Goal: Find specific page/section: Locate a particular part of the current website

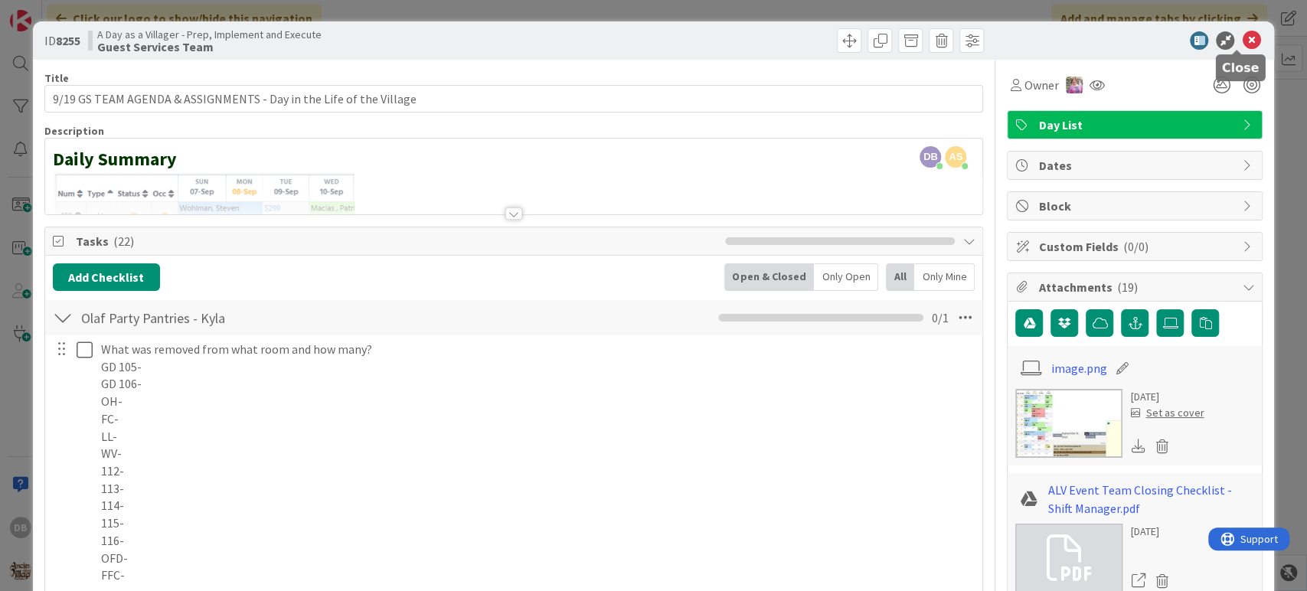
click at [1242, 47] on icon at bounding box center [1251, 40] width 18 height 18
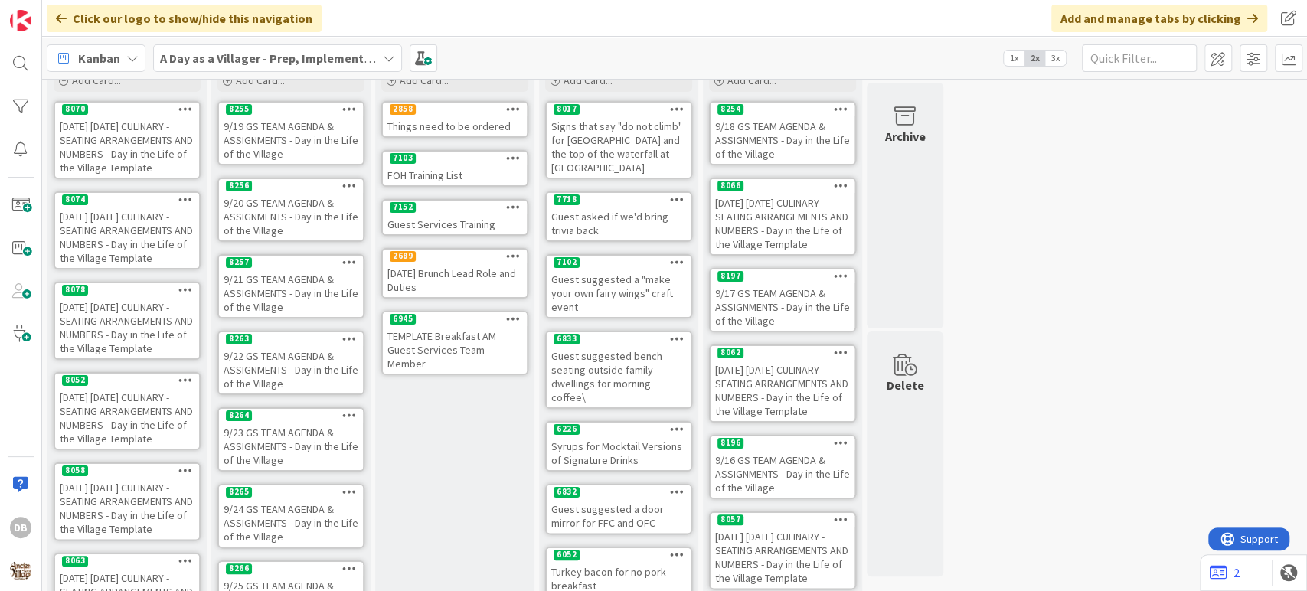
scroll to position [170, 0]
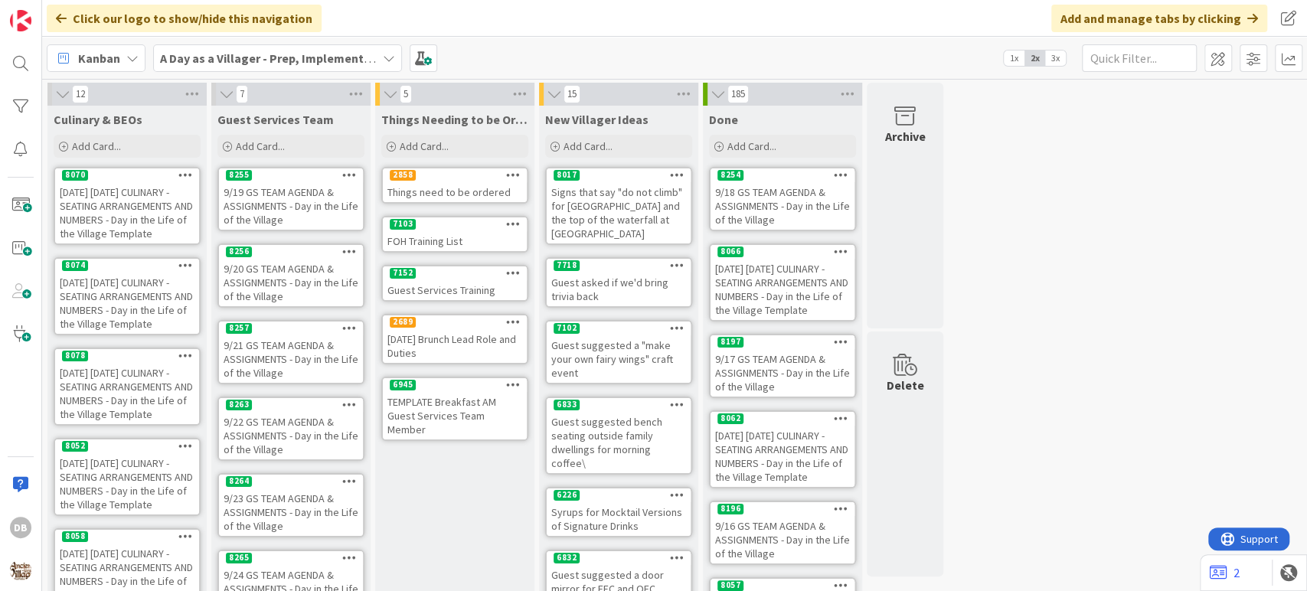
click at [297, 194] on div "9/19 GS TEAM AGENDA & ASSIGNMENTS - Day in the Life of the Village" at bounding box center [291, 205] width 144 height 47
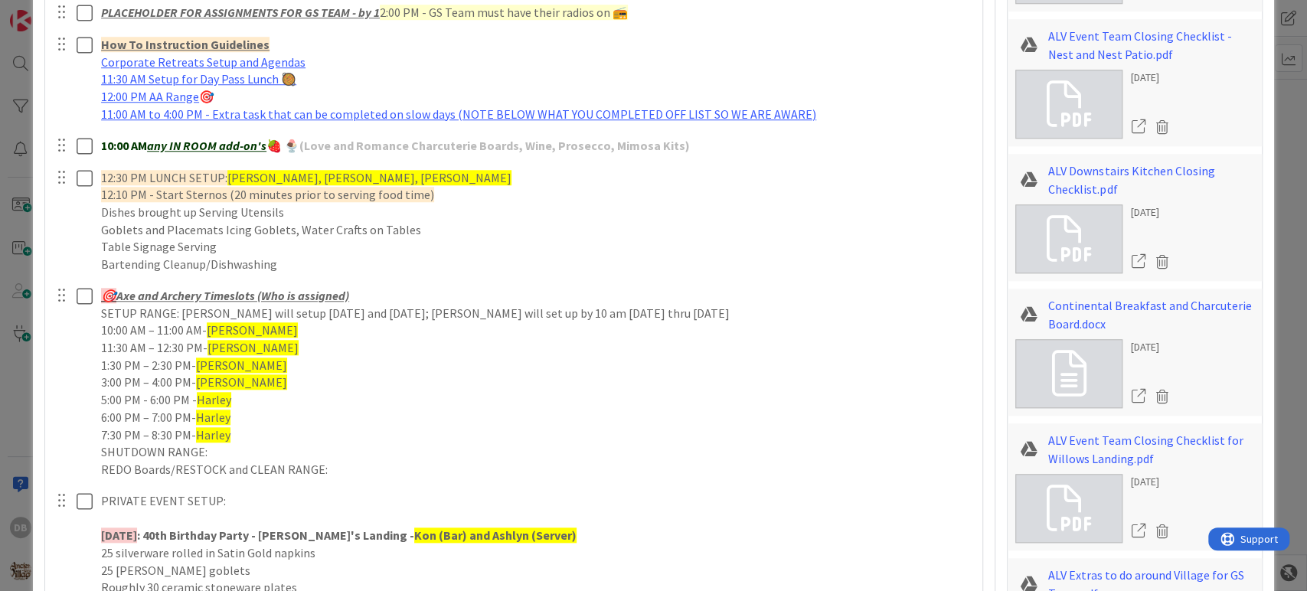
scroll to position [1275, 0]
